Goal: Information Seeking & Learning: Learn about a topic

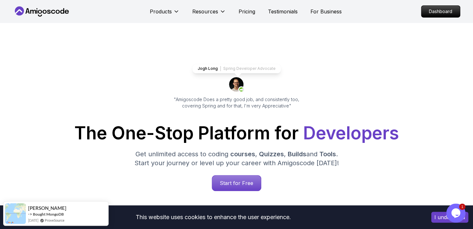
click at [436, 16] on p "Dashboard" at bounding box center [440, 11] width 39 height 11
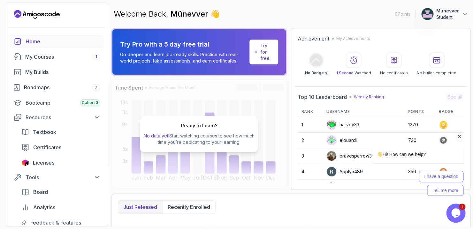
click at [459, 139] on icon "Chat attention grabber" at bounding box center [460, 137] width 6 height 6
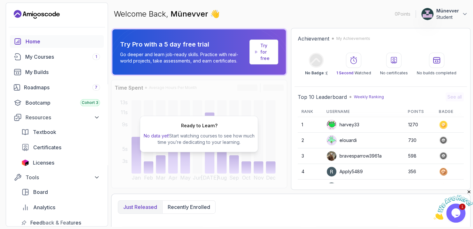
click at [470, 193] on icon "Close" at bounding box center [469, 192] width 6 height 6
click at [80, 82] on link "Roadmaps 7" at bounding box center [57, 87] width 94 height 13
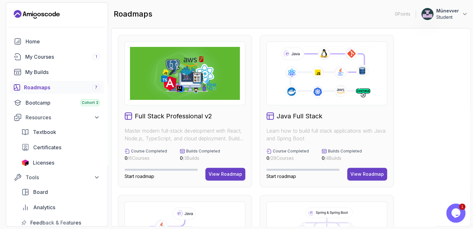
scroll to position [71, 0]
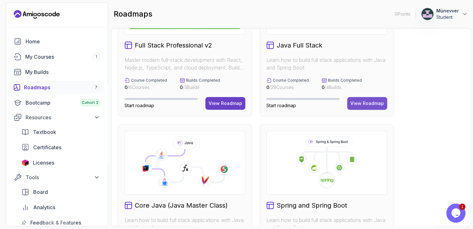
click at [361, 106] on div "View Roadmap" at bounding box center [367, 103] width 34 height 6
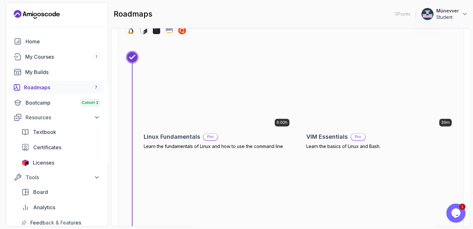
scroll to position [285, 0]
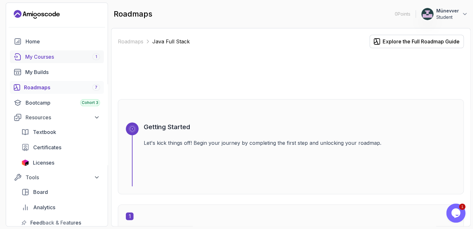
click at [83, 56] on div "My Courses 1" at bounding box center [62, 57] width 75 height 8
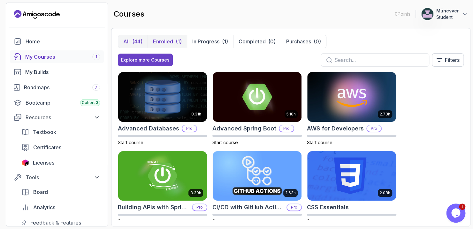
click at [163, 41] on p "Enrolled" at bounding box center [163, 42] width 20 height 8
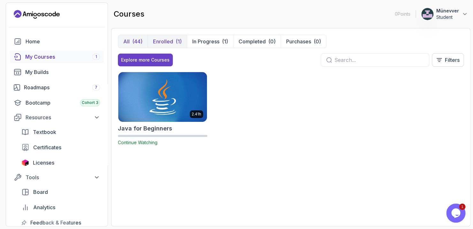
click at [129, 38] on p "All" at bounding box center [126, 42] width 6 height 8
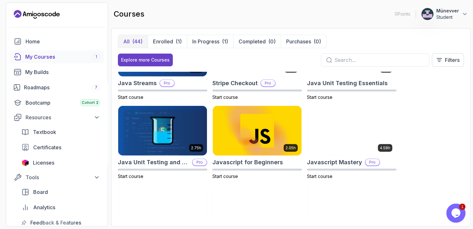
scroll to position [602, 0]
